Goal: Transaction & Acquisition: Purchase product/service

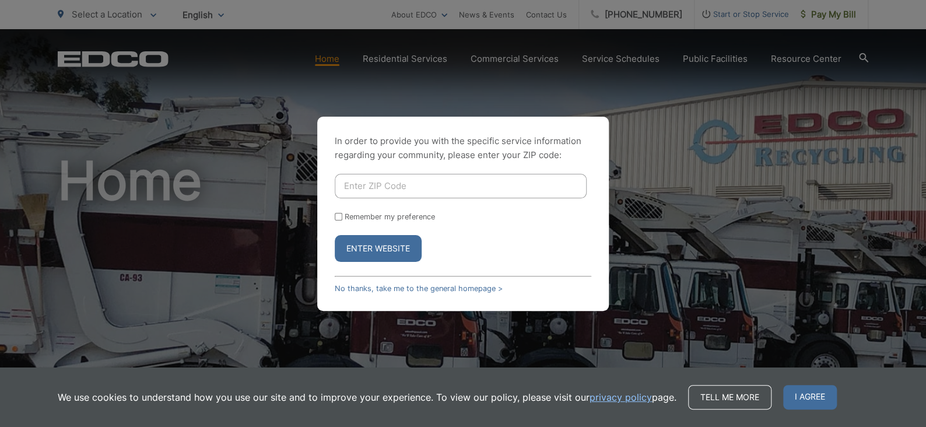
click at [424, 187] on input "Enter ZIP Code" at bounding box center [461, 186] width 252 height 25
type input "91935"
click at [336, 216] on input "Remember my preference" at bounding box center [339, 217] width 8 height 8
checkbox input "true"
click at [367, 249] on button "Enter Website" at bounding box center [378, 248] width 87 height 27
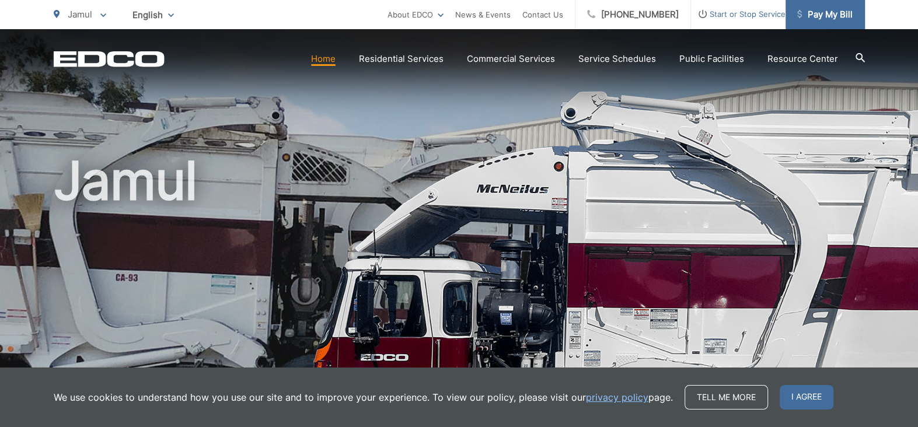
click at [825, 15] on span "Pay My Bill" at bounding box center [824, 15] width 55 height 14
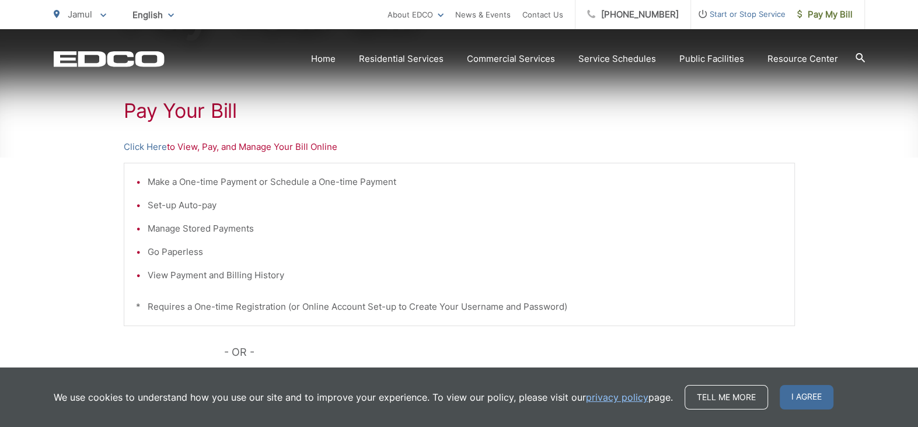
scroll to position [233, 0]
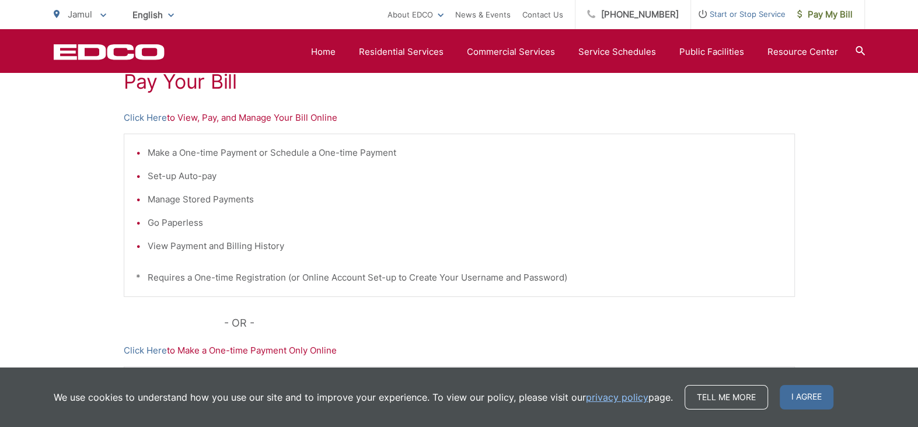
click at [188, 117] on p "Click Here to View, Pay, and Manage Your Bill Online" at bounding box center [459, 118] width 671 height 14
click at [141, 118] on link "Click Here" at bounding box center [145, 118] width 43 height 14
